Goal: Use online tool/utility: Utilize a website feature to perform a specific function

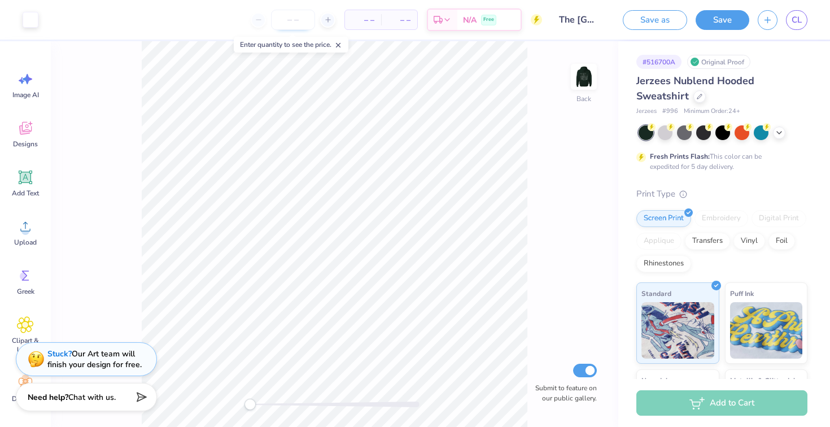
click at [297, 18] on input "number" at bounding box center [293, 20] width 44 height 20
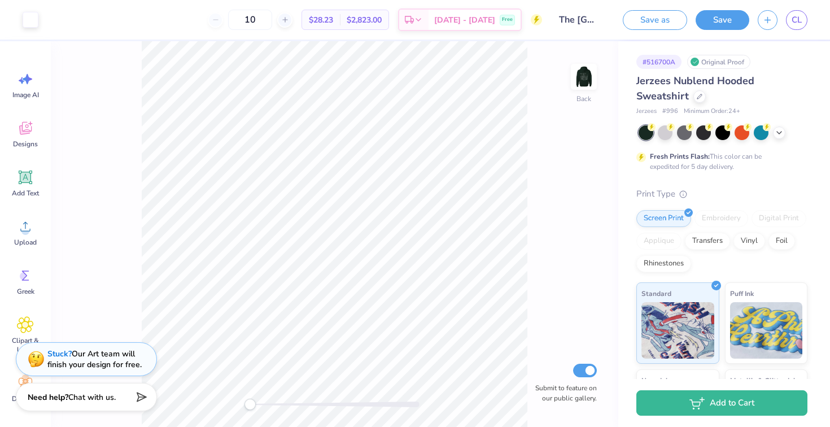
type input "1"
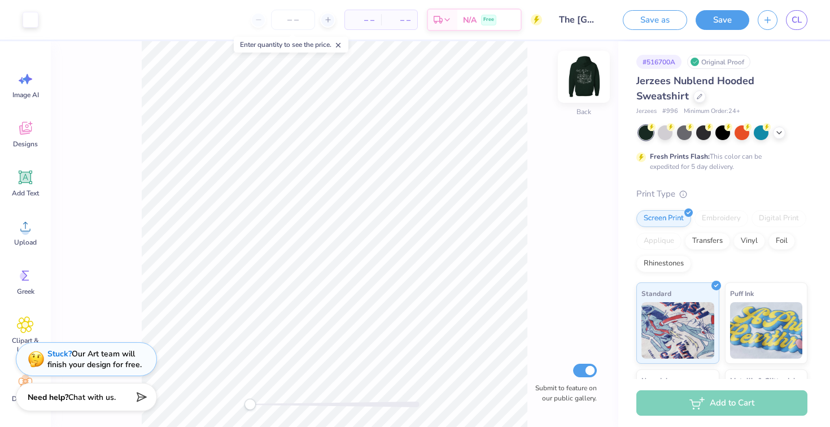
click at [593, 83] on img at bounding box center [584, 76] width 45 height 45
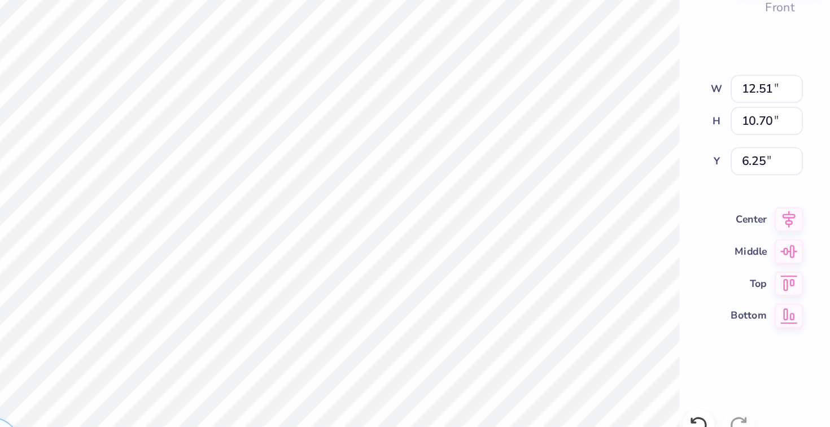
type input "12.51"
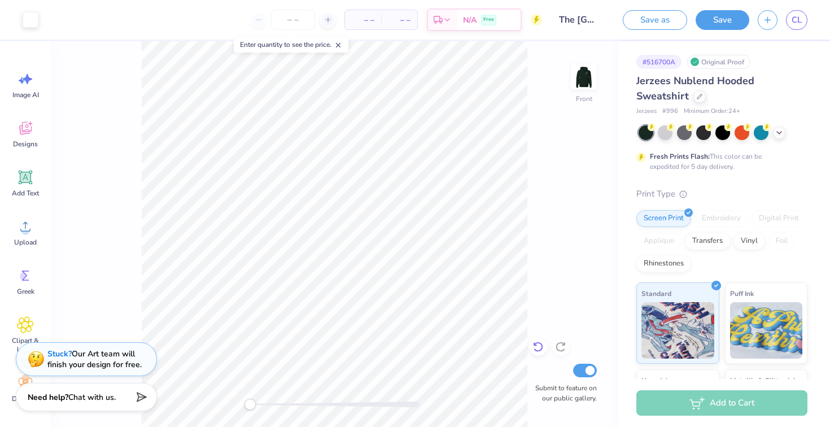
click at [541, 353] on div at bounding box center [538, 347] width 18 height 18
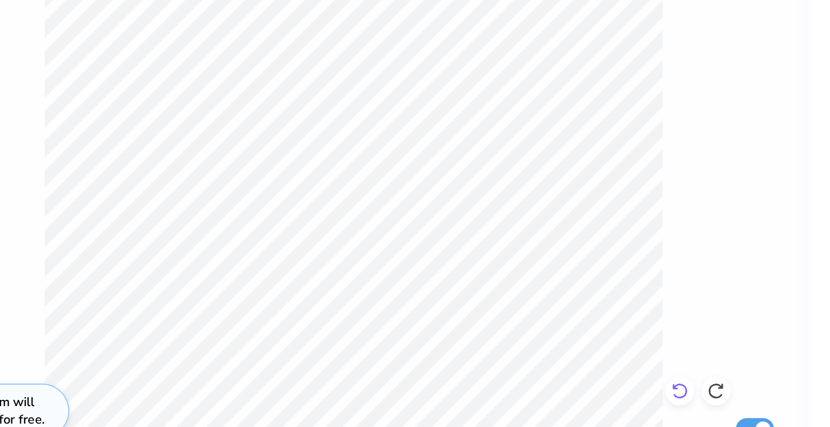
click at [540, 350] on icon at bounding box center [538, 346] width 11 height 11
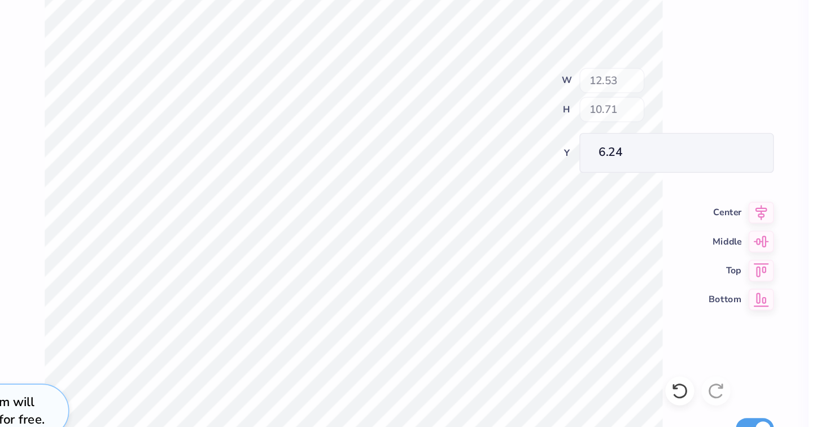
type input "12.53"
type input "10.71"
type input "6.24"
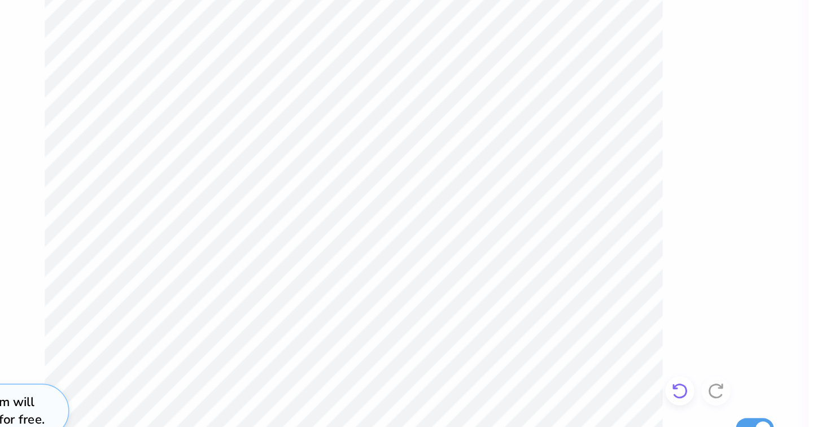
click at [535, 345] on icon at bounding box center [535, 344] width 2 height 2
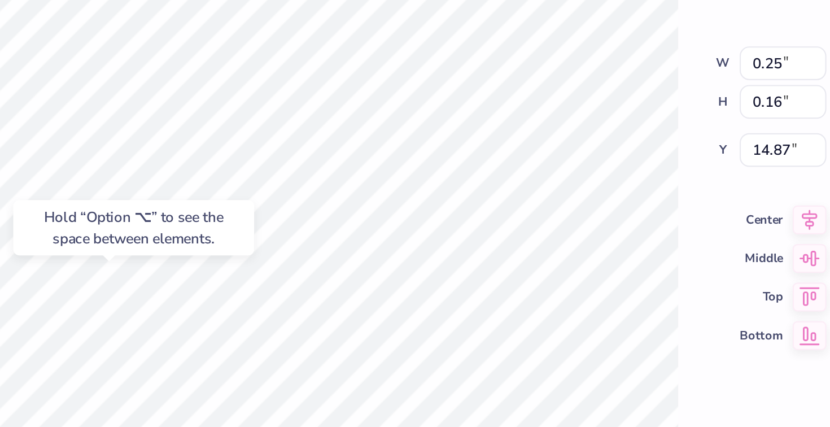
type input "0.11"
type input "0.08"
type input "15.14"
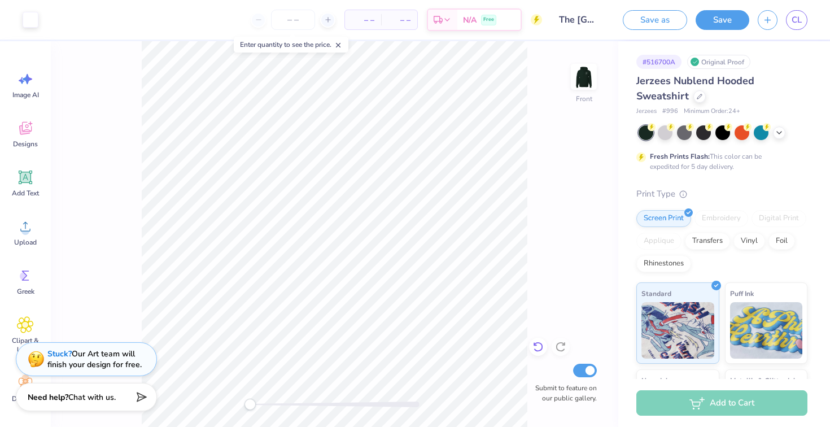
click at [538, 350] on icon at bounding box center [538, 346] width 11 height 11
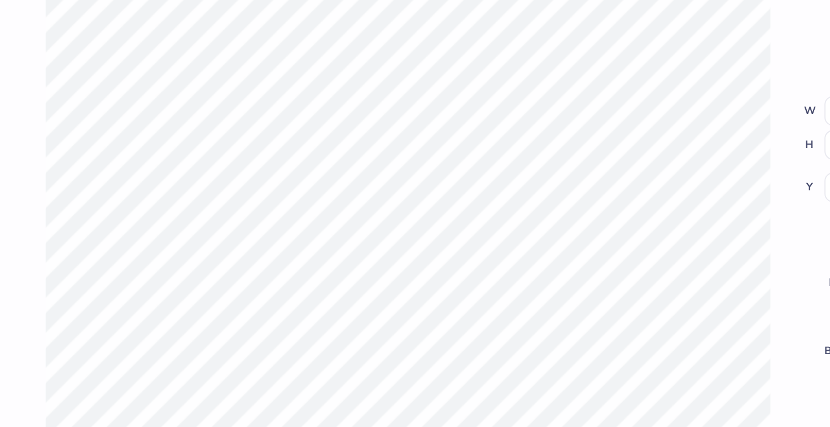
type input "12.36"
type input "6.46"
type input "6.31"
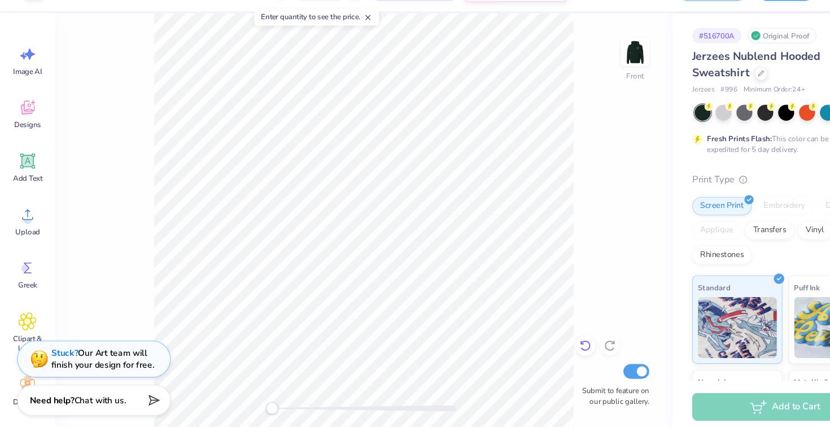
click at [535, 343] on icon at bounding box center [538, 346] width 11 height 11
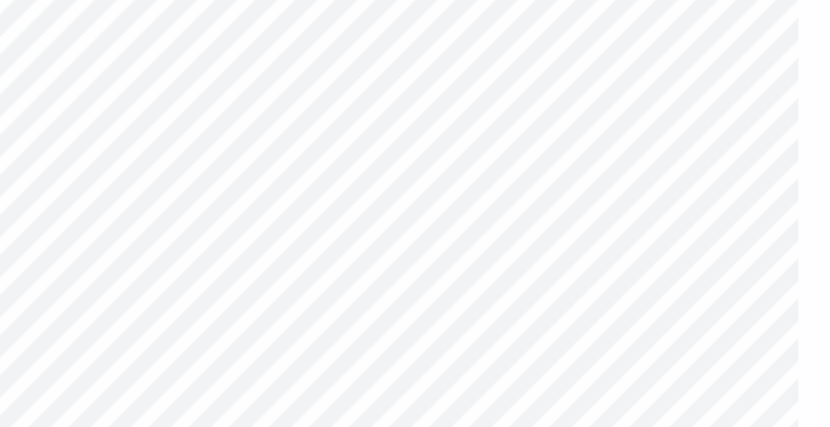
type input "12.63"
type input "5.65"
type input "7.49"
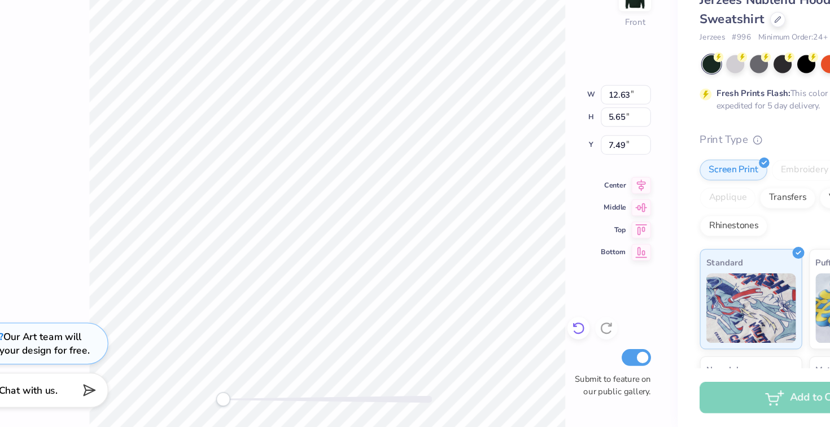
click at [543, 342] on icon at bounding box center [538, 346] width 11 height 11
type input "11.34"
type input "5.12"
type input "8.00"
click at [540, 347] on icon at bounding box center [538, 346] width 11 height 11
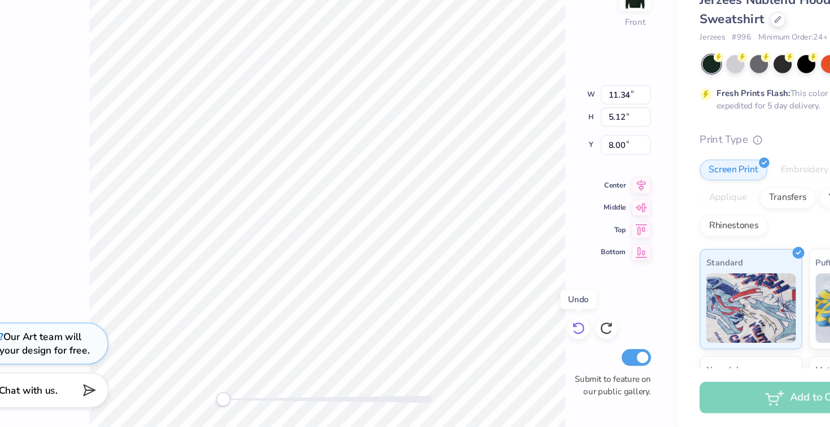
click at [540, 347] on icon at bounding box center [538, 346] width 11 height 11
